Goal: Task Accomplishment & Management: Manage account settings

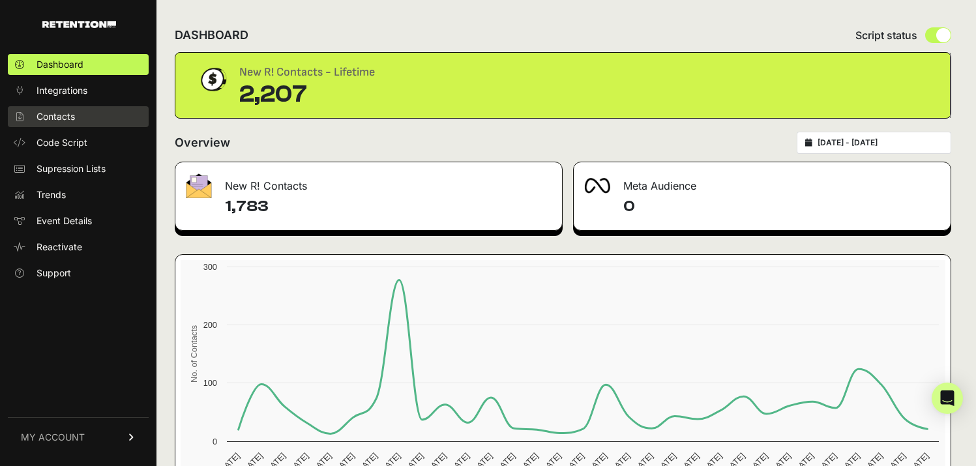
click at [61, 121] on span "Contacts" at bounding box center [56, 116] width 38 height 13
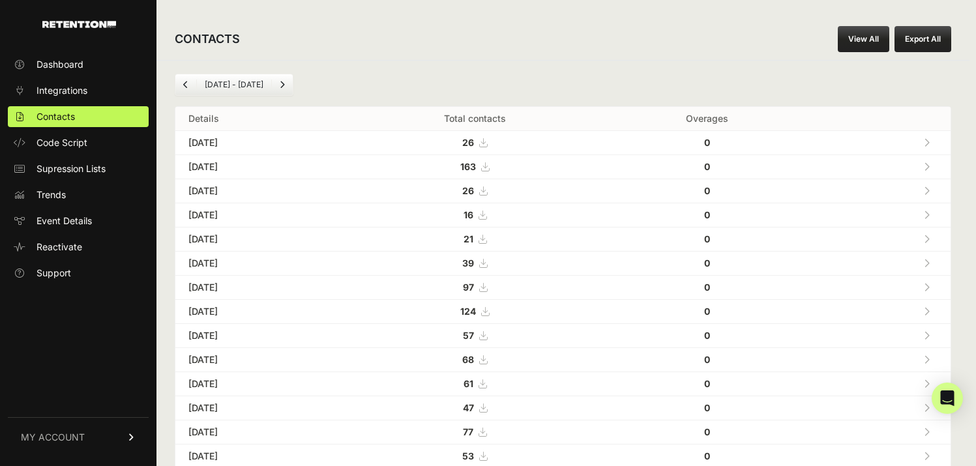
click at [487, 143] on icon at bounding box center [483, 142] width 8 height 9
click at [80, 59] on span "Dashboard" at bounding box center [60, 64] width 47 height 13
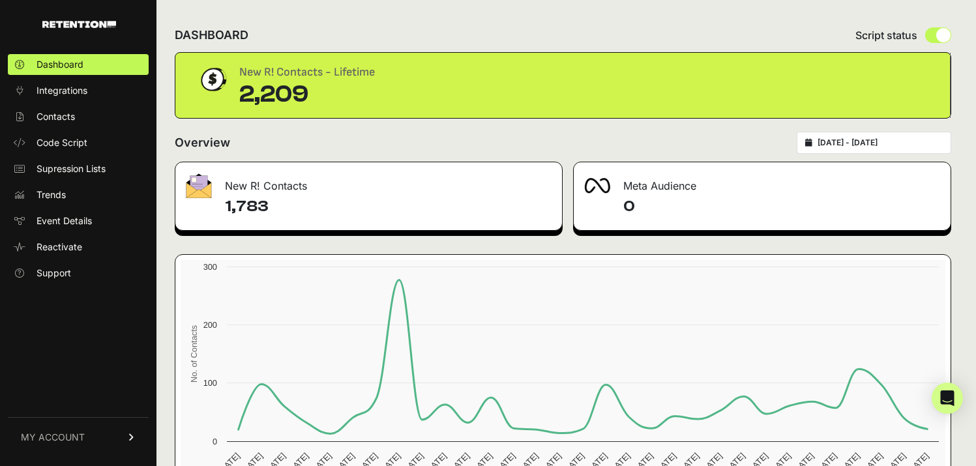
click at [840, 145] on input "[DATE] - [DATE]" at bounding box center [879, 143] width 125 height 10
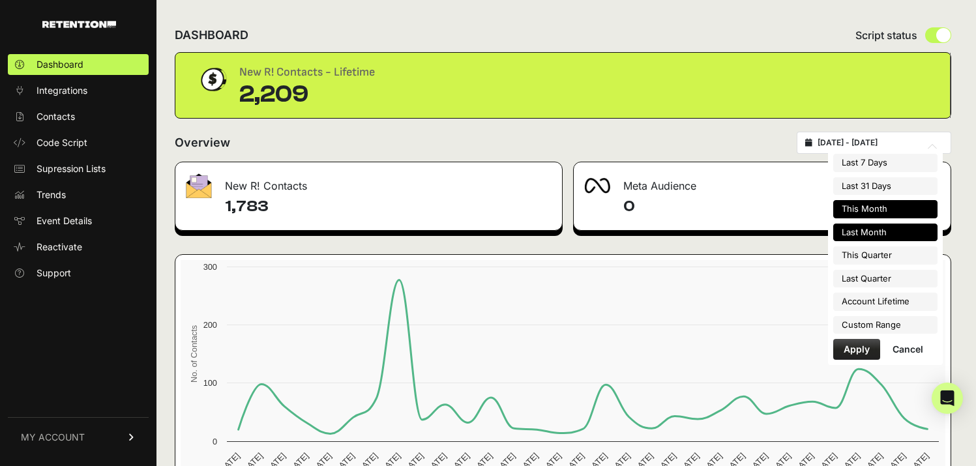
click at [879, 209] on li "This Month" at bounding box center [885, 209] width 104 height 18
type input "2025-09-01 - 2025-09-30"
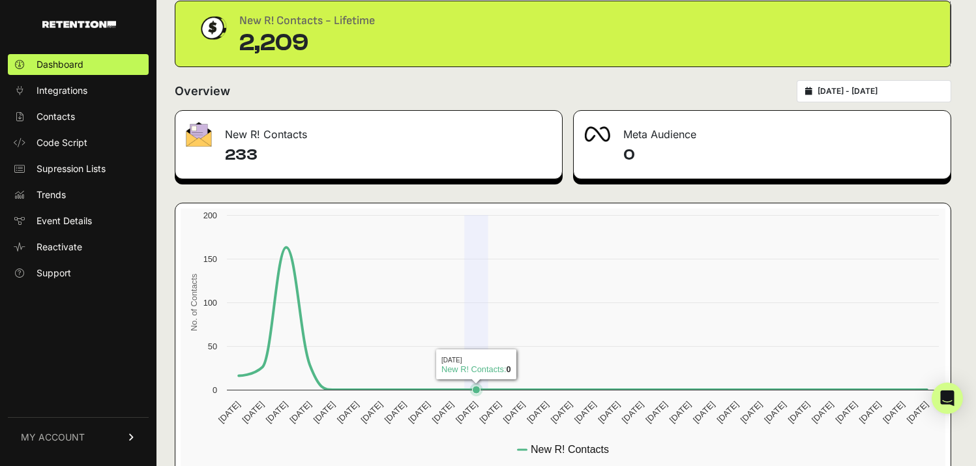
scroll to position [66, 0]
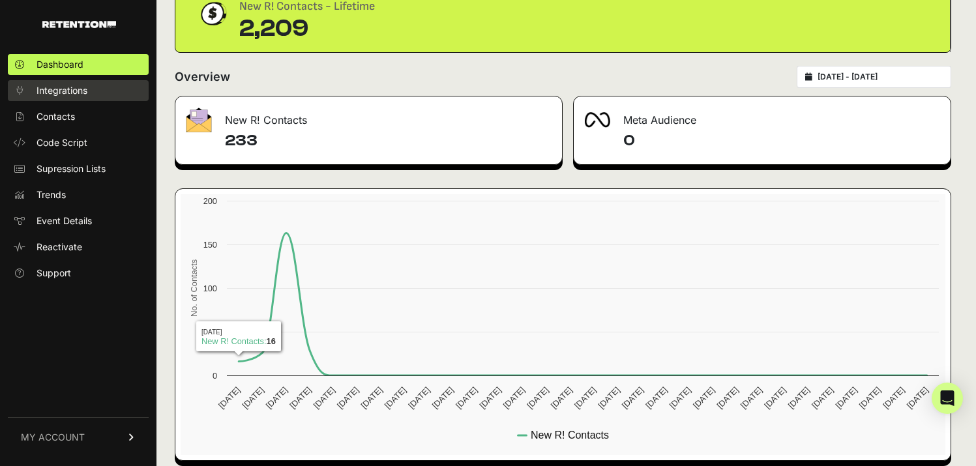
click at [86, 83] on link "Integrations" at bounding box center [78, 90] width 141 height 21
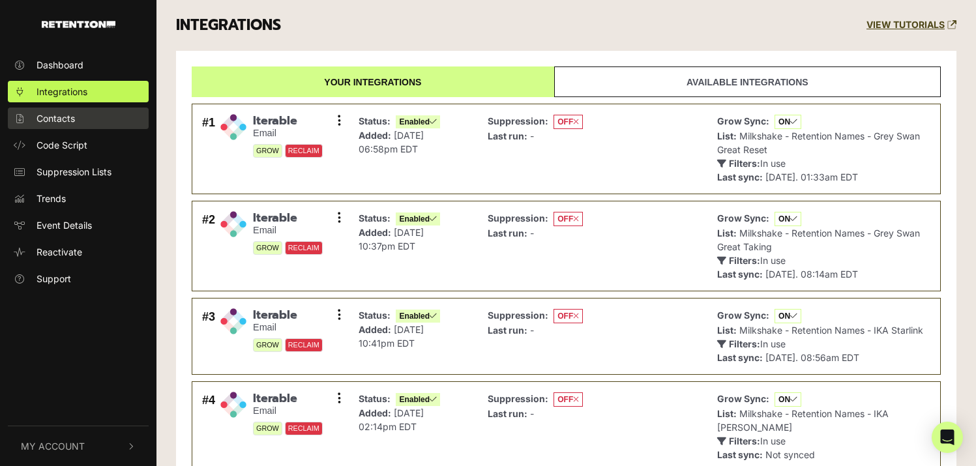
click at [78, 120] on link "Contacts" at bounding box center [78, 119] width 141 height 22
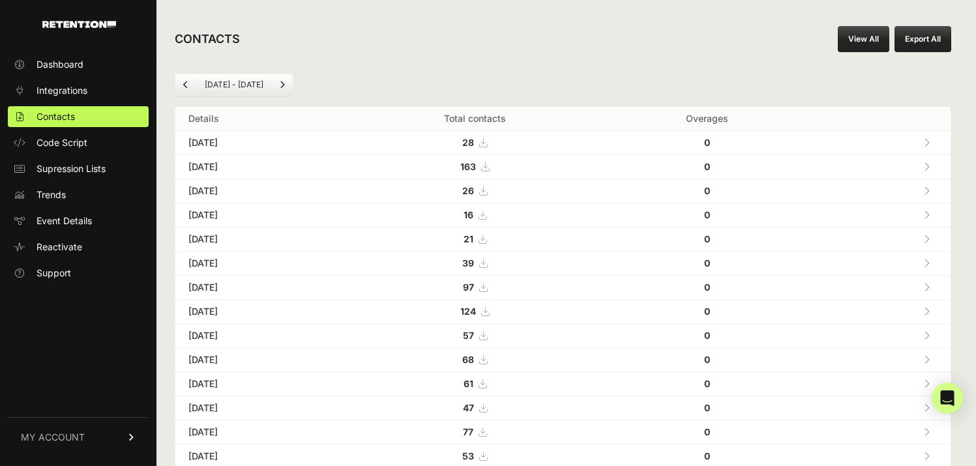
click at [489, 169] on span "163" at bounding box center [474, 166] width 29 height 11
click at [79, 91] on span "Integrations" at bounding box center [62, 90] width 51 height 13
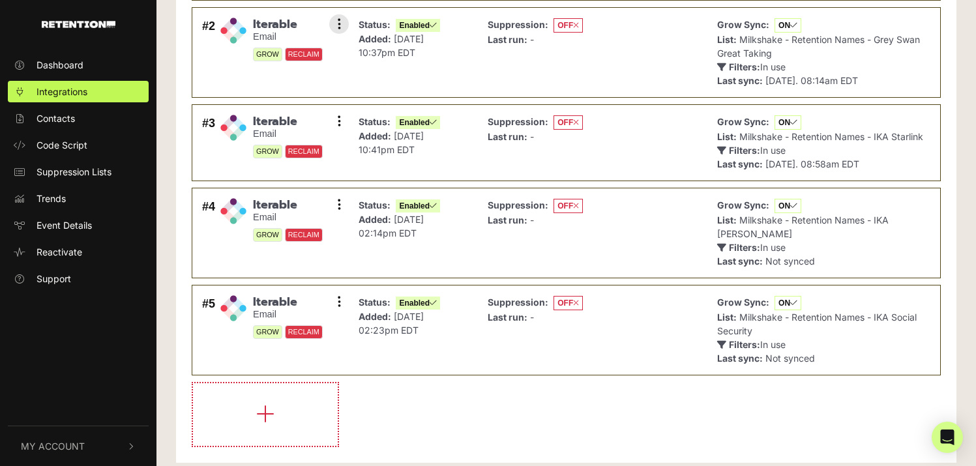
scroll to position [195, 0]
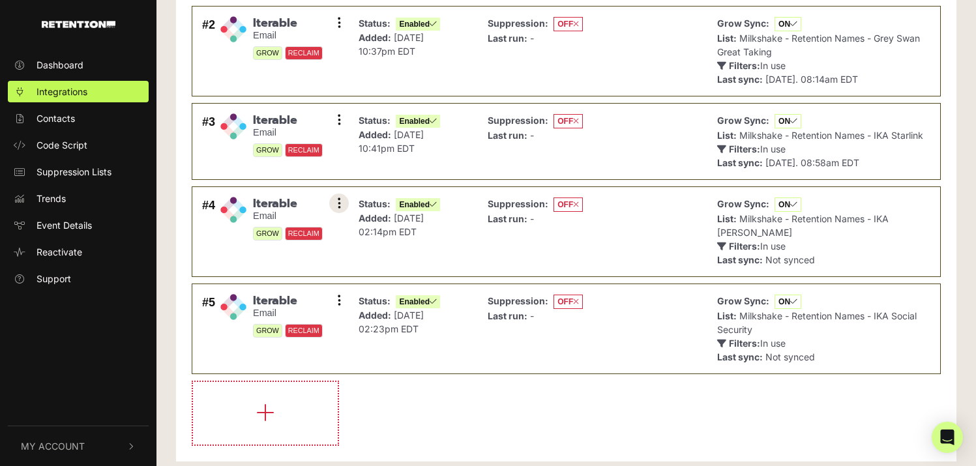
click at [345, 203] on button at bounding box center [339, 204] width 20 height 20
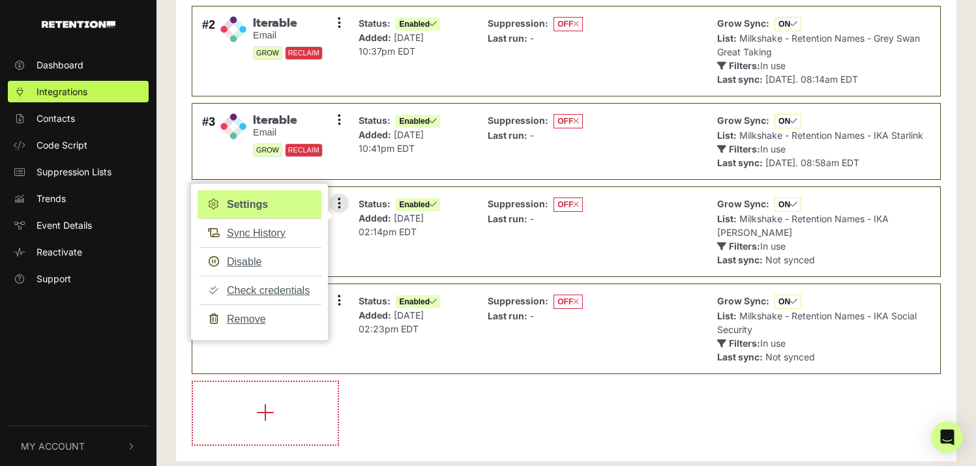
click at [273, 199] on link "Settings" at bounding box center [260, 204] width 124 height 29
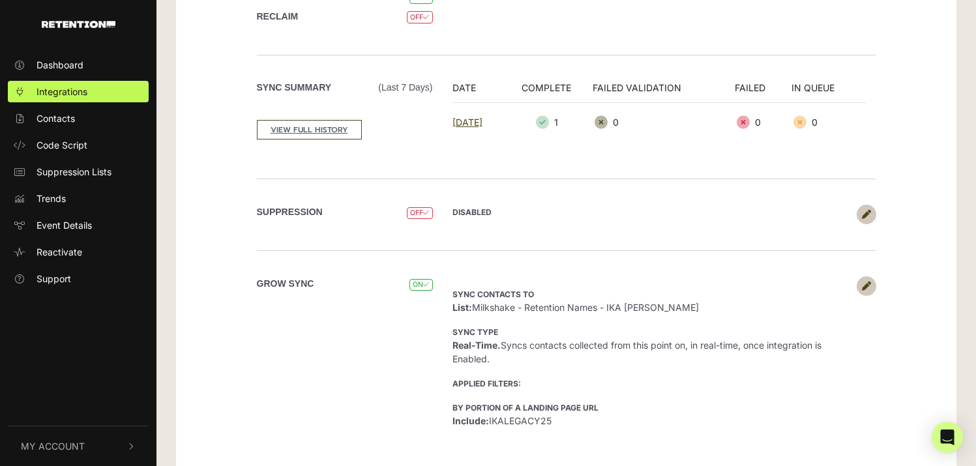
scroll to position [199, 0]
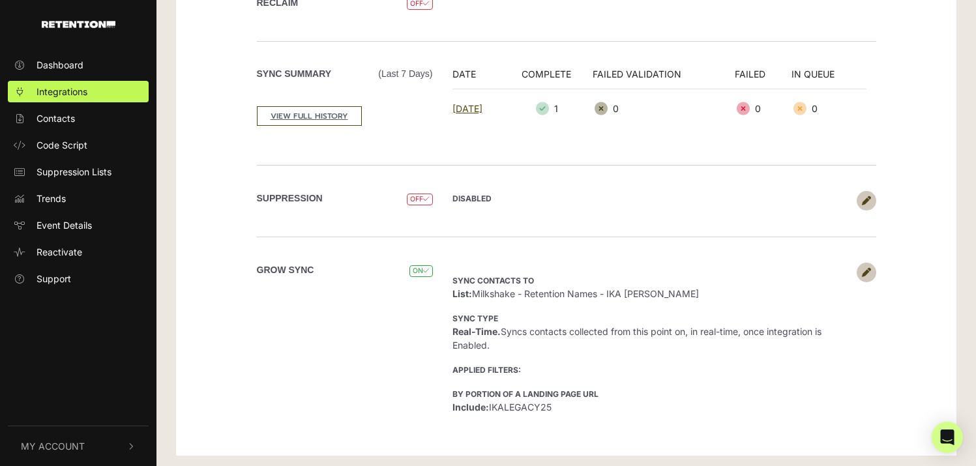
click at [482, 106] on link "[DATE]" at bounding box center [467, 108] width 30 height 11
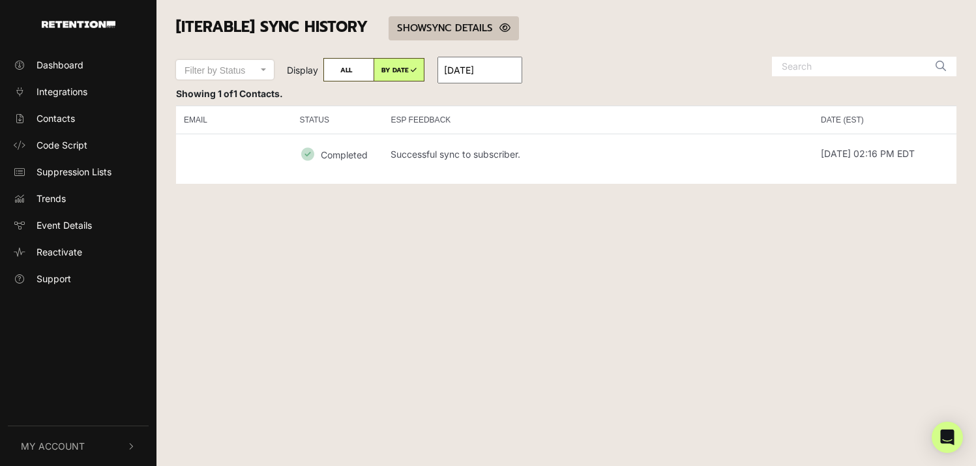
click at [469, 24] on link "SHOW HIDE SYNC DETAILS" at bounding box center [454, 28] width 130 height 24
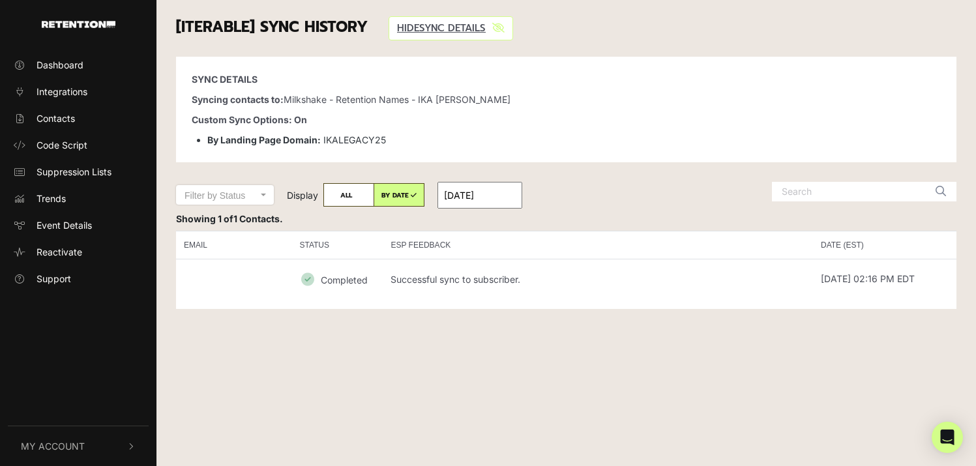
click at [367, 280] on td "Completed" at bounding box center [336, 279] width 91 height 40
click at [331, 280] on small "Completed" at bounding box center [344, 279] width 47 height 11
click at [67, 99] on link "Integrations" at bounding box center [78, 92] width 141 height 22
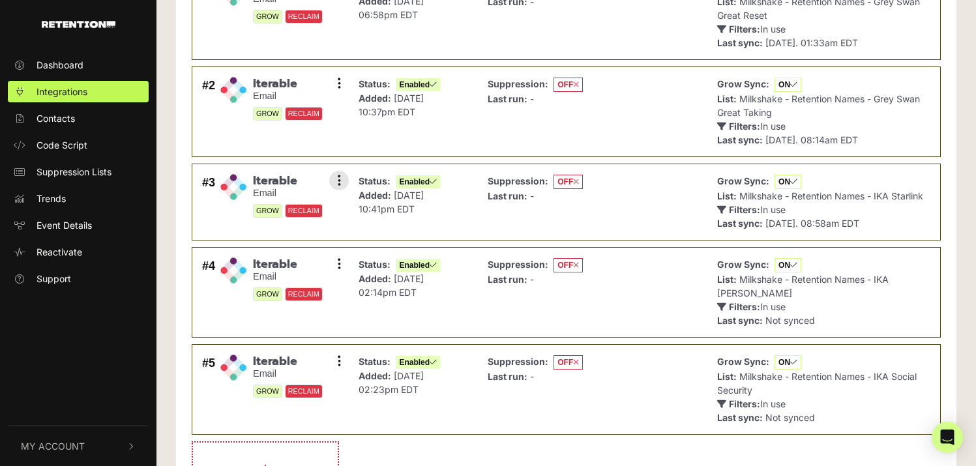
scroll to position [136, 0]
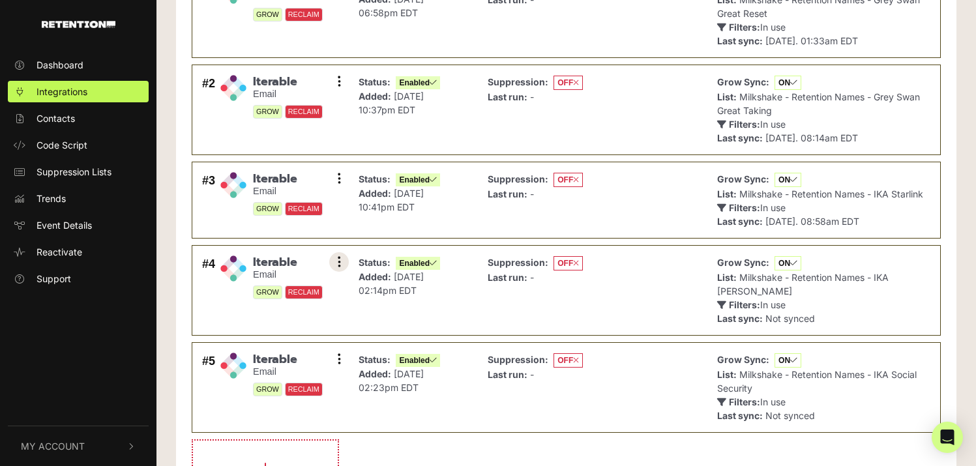
click at [344, 259] on button at bounding box center [339, 262] width 20 height 20
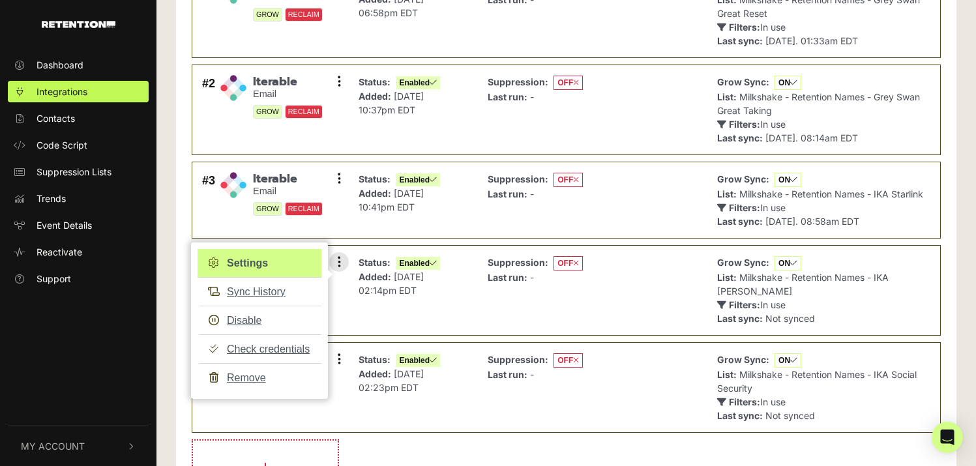
click at [280, 262] on link "Settings" at bounding box center [260, 263] width 124 height 29
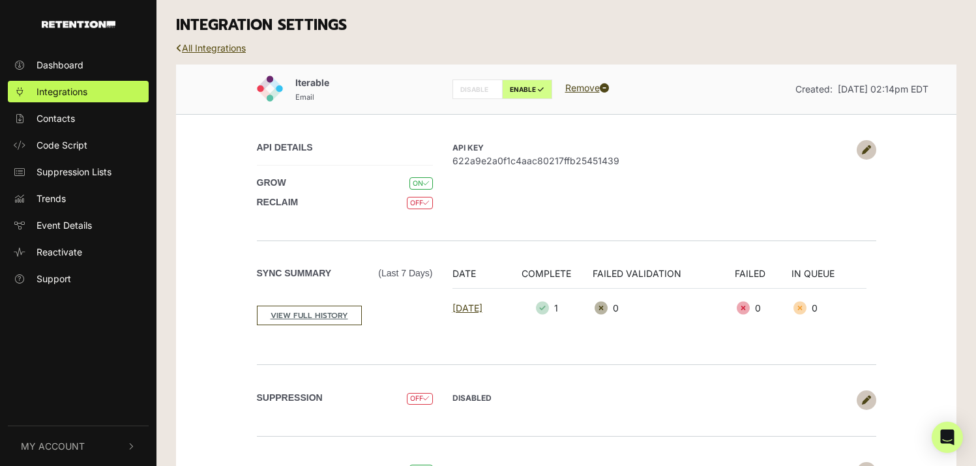
click at [223, 50] on link "All Integrations" at bounding box center [211, 47] width 70 height 11
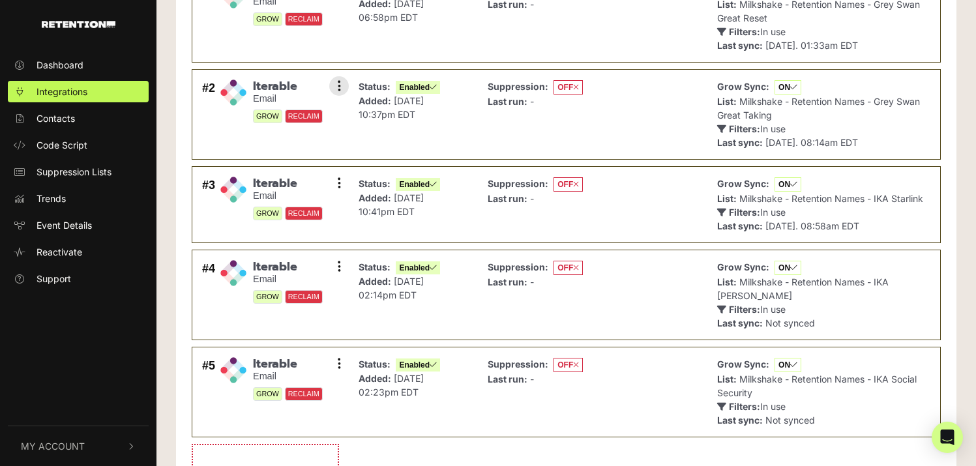
scroll to position [208, 0]
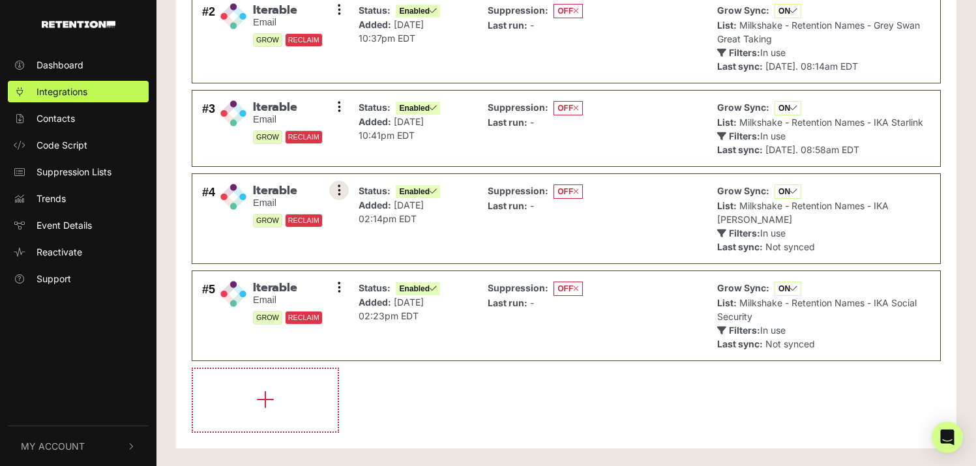
click at [340, 184] on icon at bounding box center [339, 190] width 3 height 13
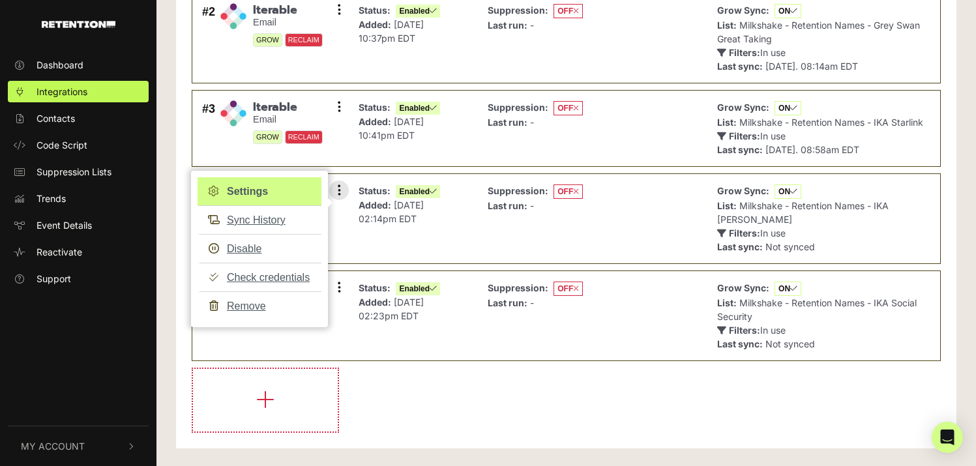
click at [266, 180] on link "Settings" at bounding box center [260, 191] width 124 height 29
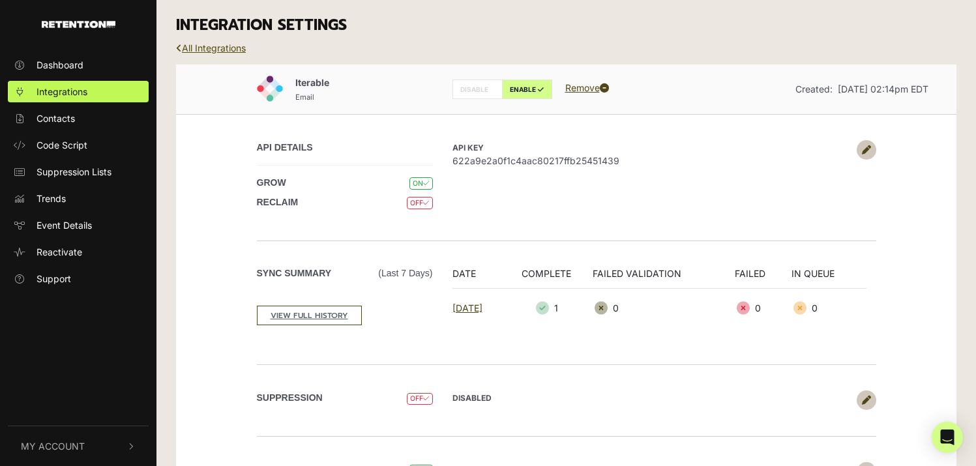
click at [228, 45] on link "All Integrations" at bounding box center [211, 47] width 70 height 11
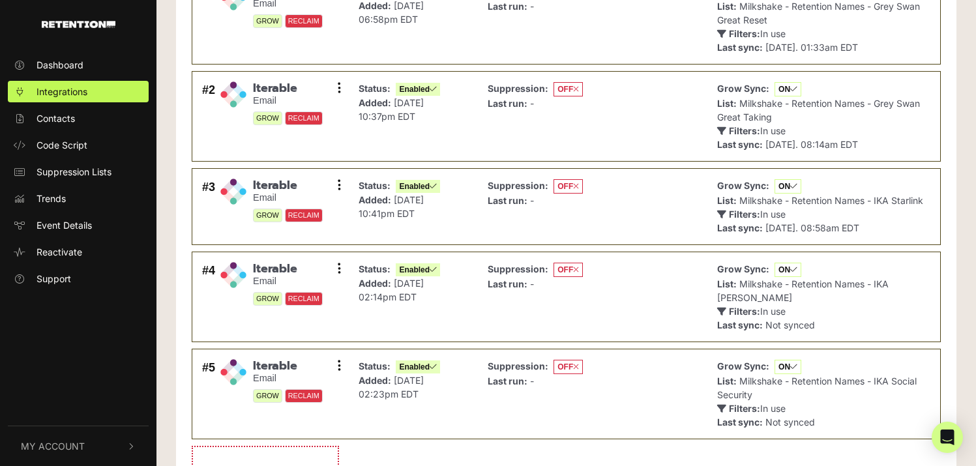
scroll to position [208, 0]
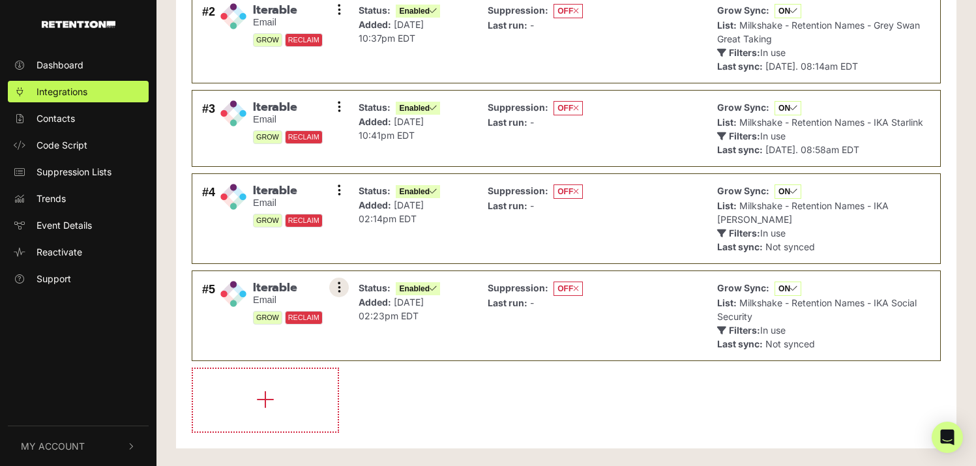
click at [345, 285] on button at bounding box center [339, 288] width 20 height 20
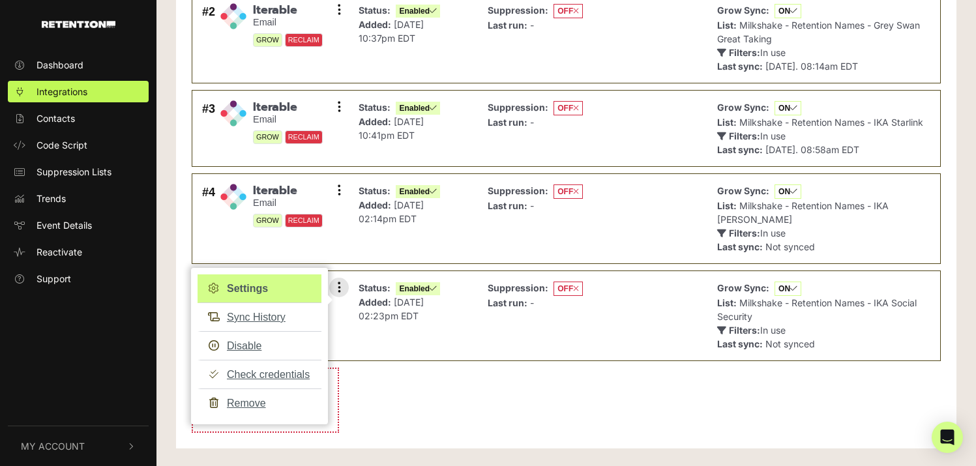
click at [274, 290] on link "Settings" at bounding box center [260, 288] width 124 height 29
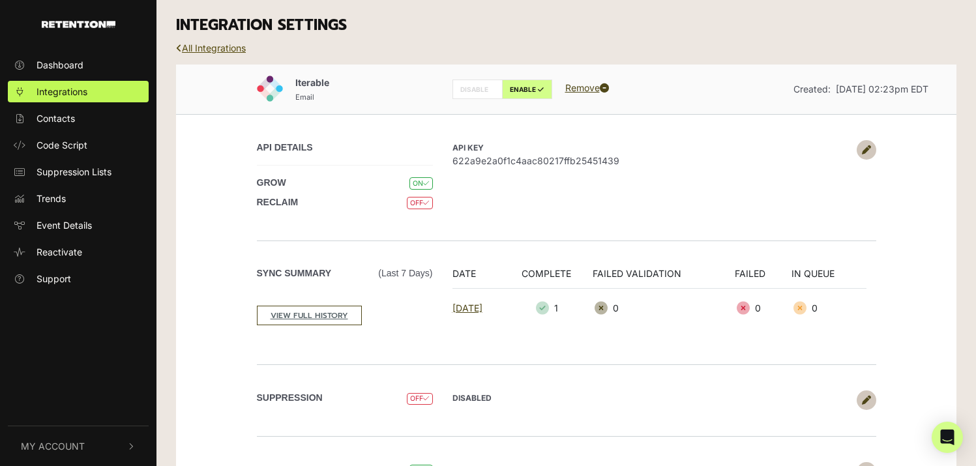
click at [209, 47] on link "All Integrations" at bounding box center [211, 47] width 70 height 11
